Goal: Task Accomplishment & Management: Complete application form

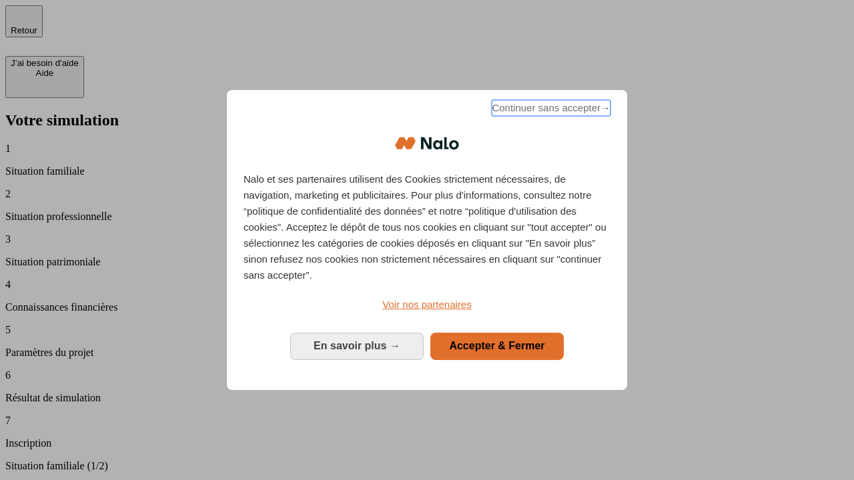
click at [550, 110] on span "Continuer sans accepter →" at bounding box center [551, 108] width 119 height 16
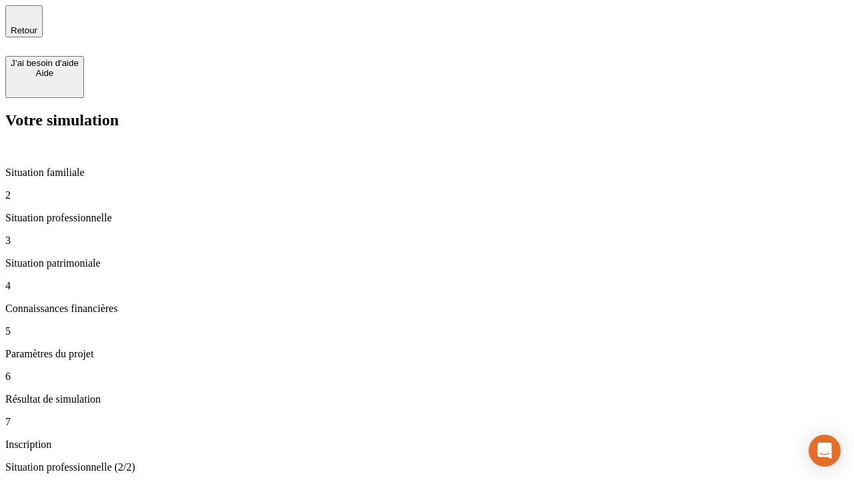
type input "30 000"
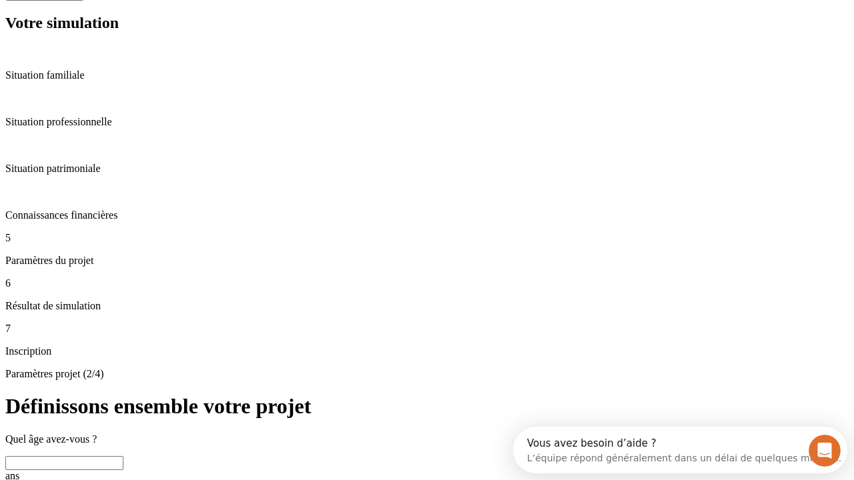
scroll to position [25, 0]
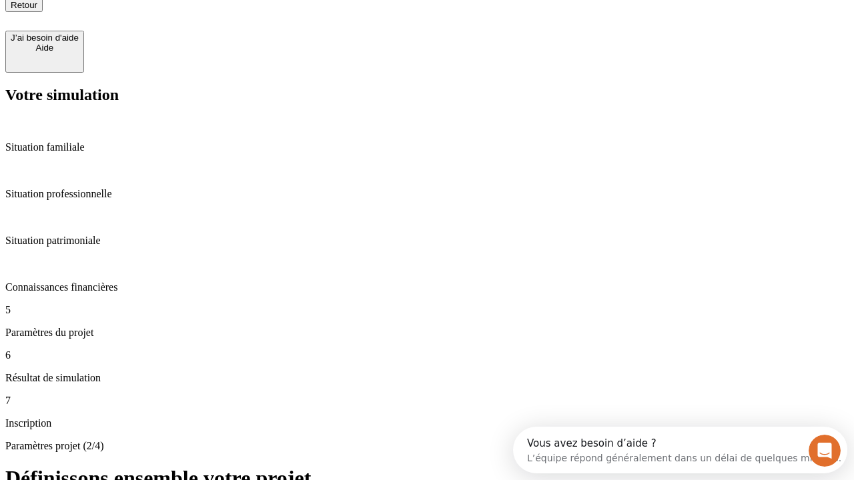
type input "25"
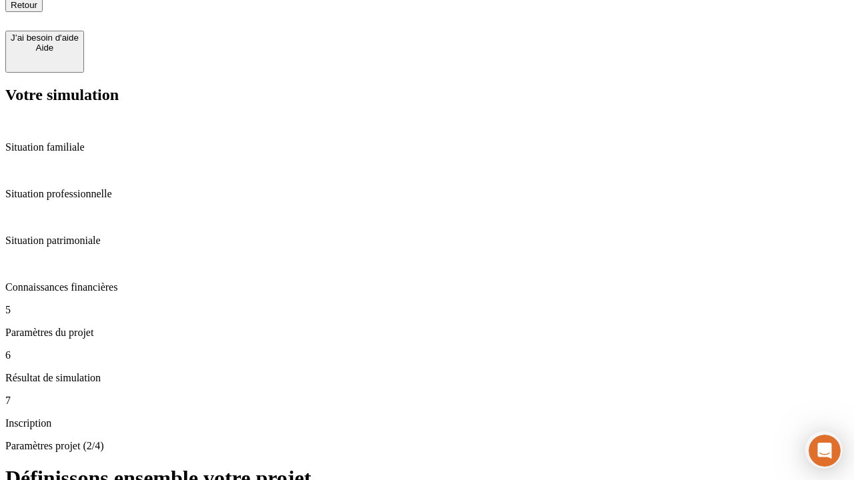
type input "64"
type input "1 000"
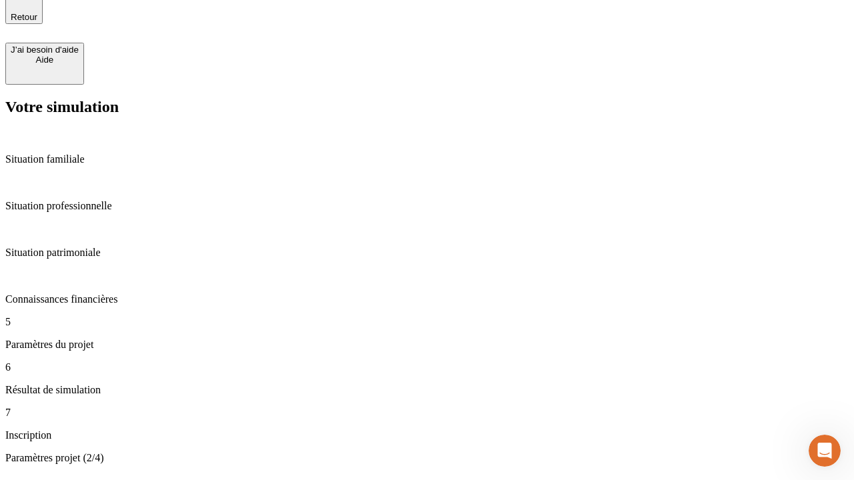
type input "640"
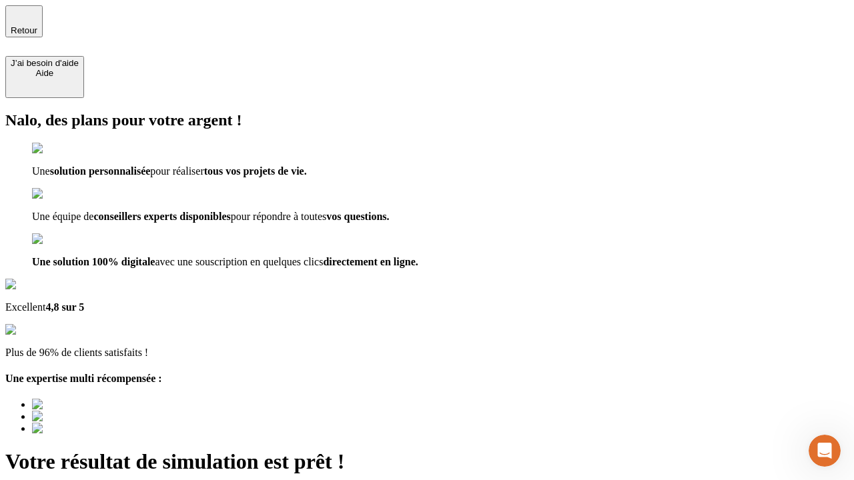
type input "[EMAIL_ADDRESS][PERSON_NAME][DOMAIN_NAME]"
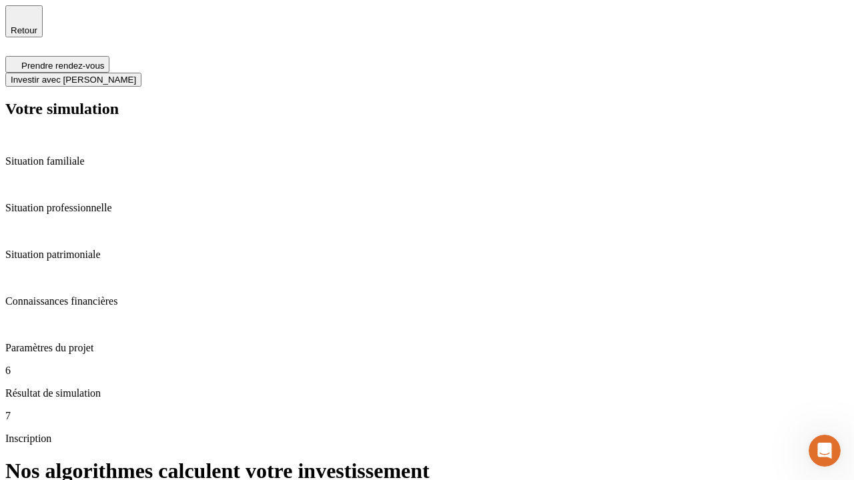
scroll to position [5, 0]
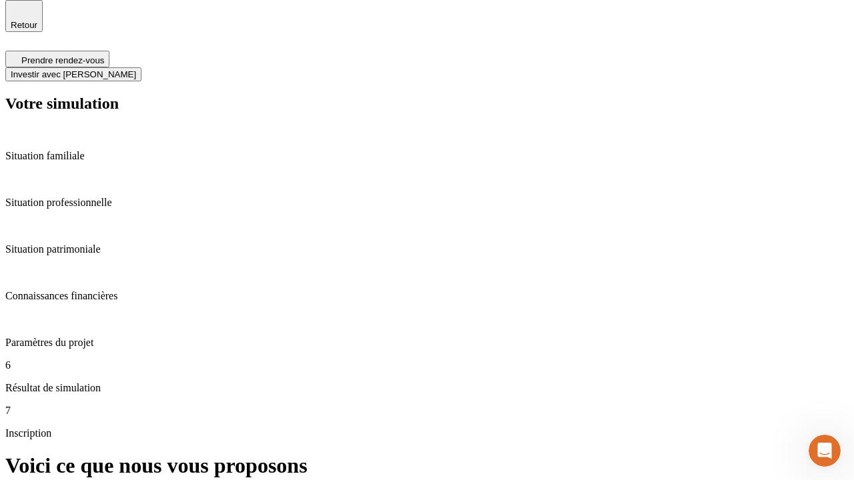
click at [136, 69] on span "Investir avec [PERSON_NAME]" at bounding box center [73, 74] width 125 height 10
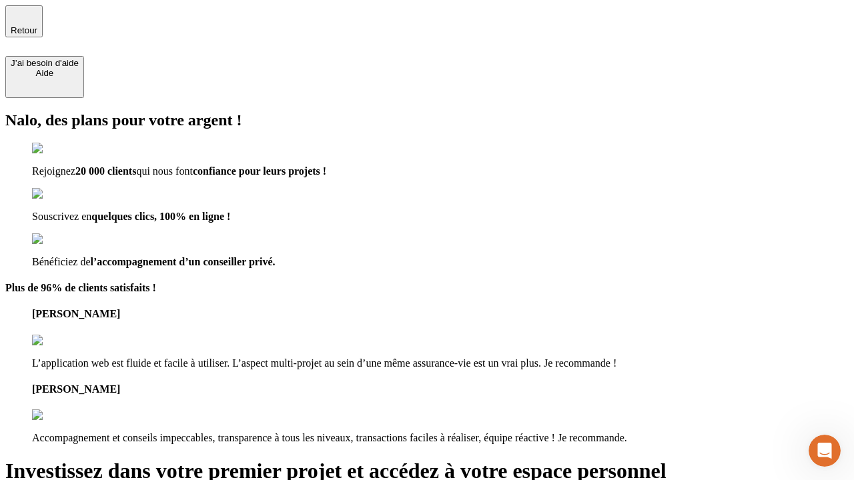
type input "[PERSON_NAME][EMAIL_ADDRESS][DOMAIN_NAME]"
